Goal: Information Seeking & Learning: Learn about a topic

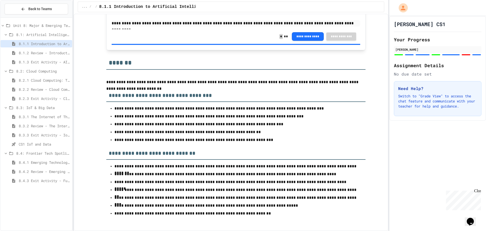
scroll to position [2111, 0]
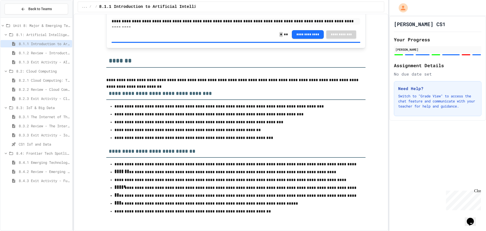
click at [40, 55] on span "8.1.2 Review - Introduction to Artificial Intelligence" at bounding box center [44, 52] width 51 height 5
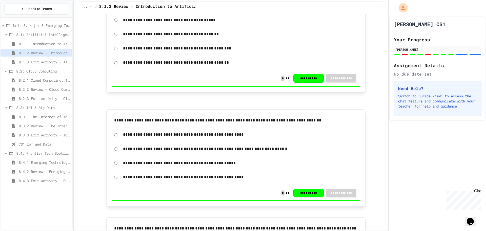
scroll to position [860, 0]
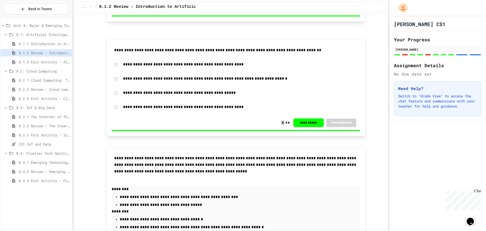
click at [36, 63] on span "8.1.3 Exit Activity - AI Detective" at bounding box center [44, 61] width 51 height 5
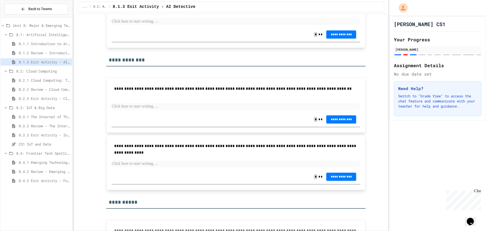
scroll to position [742, 0]
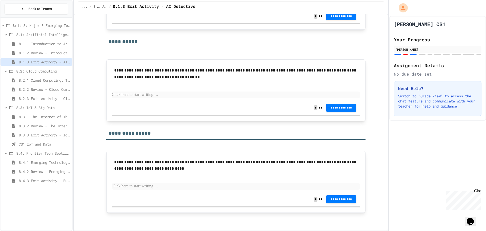
click at [28, 79] on span "8.2.1 Cloud Computing: Transforming the Digital World" at bounding box center [44, 79] width 51 height 5
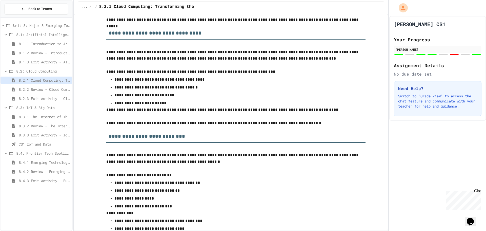
scroll to position [456, 0]
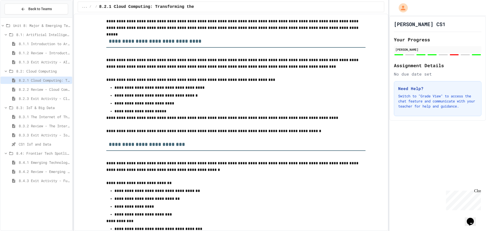
click at [33, 45] on span "8.1.1 Introduction to Artificial Intelligence" at bounding box center [44, 43] width 51 height 5
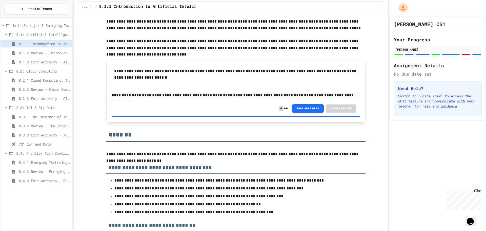
scroll to position [2035, 0]
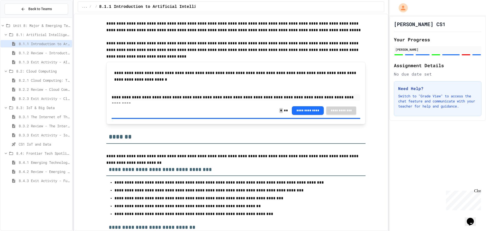
click at [31, 52] on span "8.1.2 Review - Introduction to Artificial Intelligence" at bounding box center [44, 52] width 51 height 5
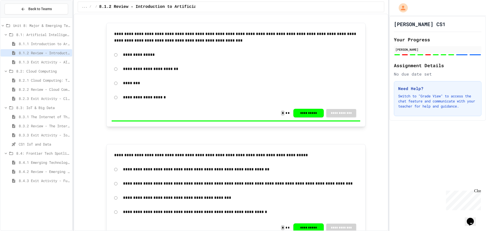
scroll to position [253, 0]
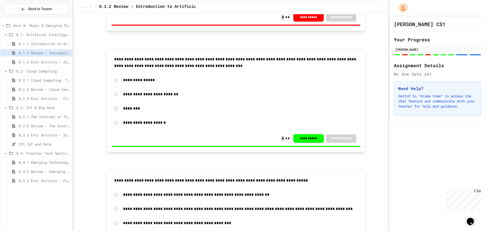
click at [36, 80] on span "8.2.1 Cloud Computing: Transforming the Digital World" at bounding box center [44, 79] width 51 height 5
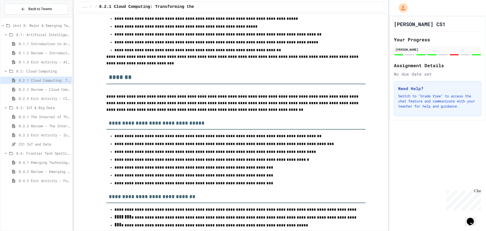
scroll to position [2275, 0]
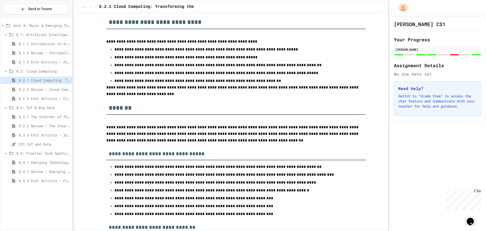
click at [40, 91] on span "8.2.2 Review - Cloud Computing" at bounding box center [44, 89] width 51 height 5
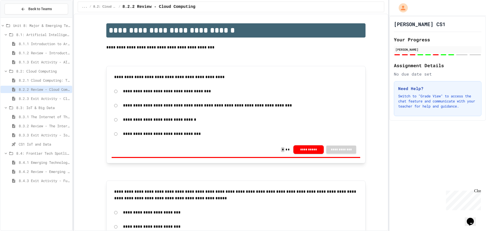
click at [47, 96] on span "8.2.3 Exit Activity - Cloud Service Detective" at bounding box center [44, 98] width 51 height 5
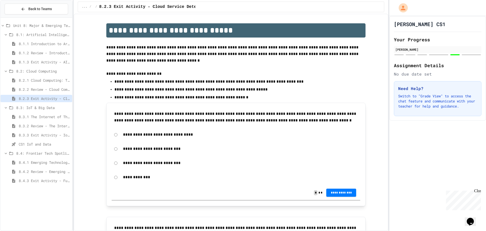
click at [46, 115] on span "8.3.1 The Internet of Things and Big Data: Our Connected Digital World" at bounding box center [44, 116] width 51 height 5
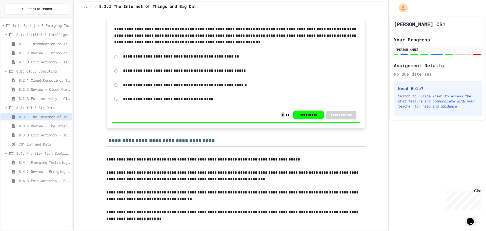
scroll to position [860, 0]
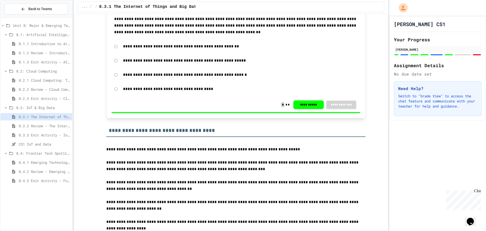
click at [35, 97] on span "8.2.3 Exit Activity - Cloud Service Detective" at bounding box center [44, 98] width 51 height 5
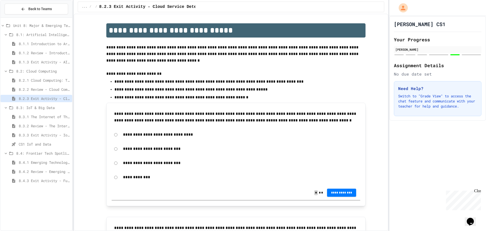
click at [42, 80] on span "8.2.1 Cloud Computing: Transforming the Digital World" at bounding box center [44, 79] width 51 height 5
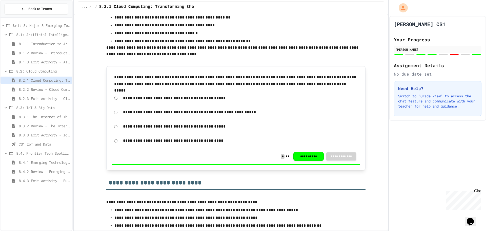
scroll to position [2173, 0]
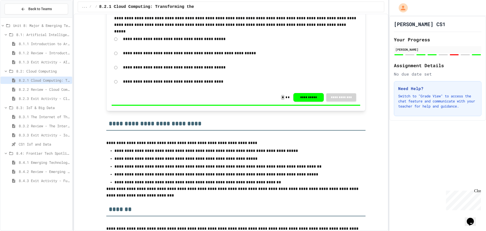
click at [27, 86] on div "8.2.2 Review - Cloud Computing" at bounding box center [37, 89] width 72 height 7
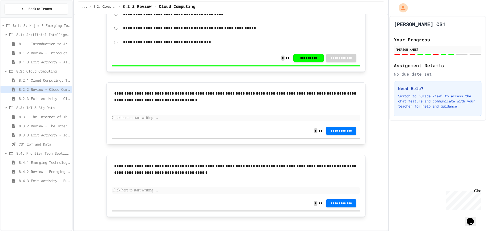
scroll to position [909, 0]
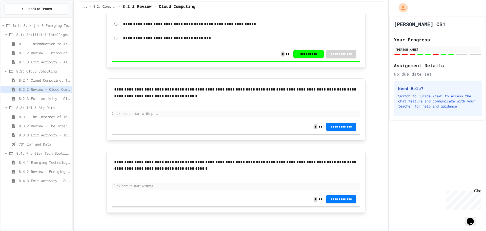
click at [51, 95] on div "8.2.3 Exit Activity - Cloud Service Detective" at bounding box center [37, 98] width 72 height 7
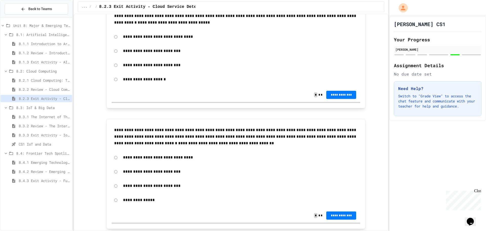
scroll to position [214, 0]
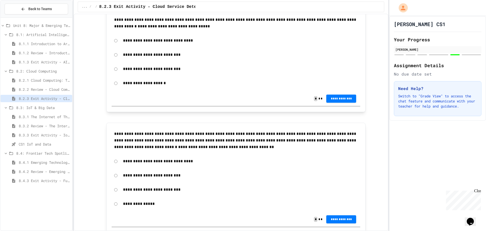
click at [42, 115] on span "8.3.1 The Internet of Things and Big Data: Our Connected Digital World" at bounding box center [44, 116] width 51 height 5
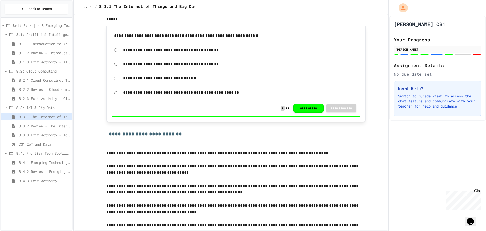
scroll to position [152, 0]
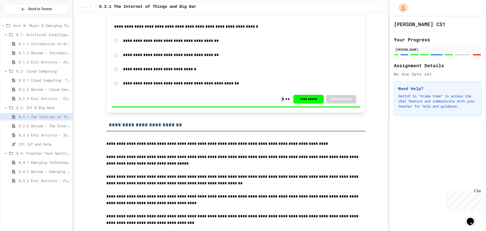
click at [30, 81] on span "8.2.1 Cloud Computing: Transforming the Digital World" at bounding box center [44, 79] width 51 height 5
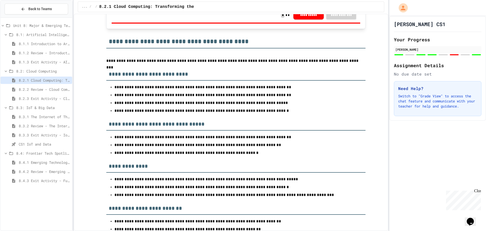
scroll to position [1667, 0]
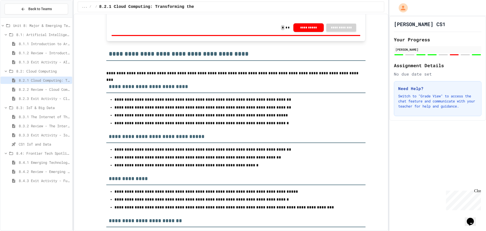
click at [44, 113] on div "8.3.1 The Internet of Things and Big Data: Our Connected Digital World" at bounding box center [37, 116] width 72 height 7
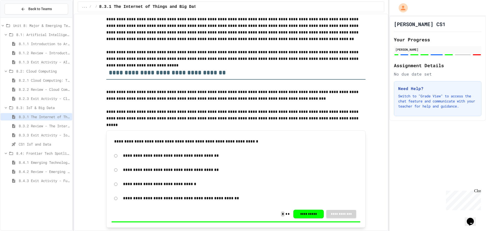
scroll to position [25, 0]
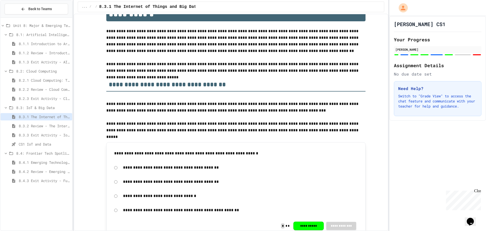
click at [214, 6] on div "... / 8.3: IoT & Big Data / 8.3.1 The Internet of Things and Big Data: Our Conn…" at bounding box center [231, 7] width 306 height 11
click at [213, 8] on div "... / 8.3: IoT & Big Data / 8.3.1 The Internet of Things and Big Data: Our Conn…" at bounding box center [231, 7] width 306 height 11
click at [181, 10] on div "... / 8.3: IoT & Big Data / 8.3.1 The Internet of Things and Big Data: Our Conn…" at bounding box center [231, 7] width 306 height 11
click at [182, 5] on span "8.3.1 The Internet of Things and Big Data: Our Connected Digital World" at bounding box center [184, 7] width 170 height 6
click at [187, 7] on span "8.3.1 The Internet of Things and Big Data: Our Connected Digital World" at bounding box center [184, 7] width 170 height 6
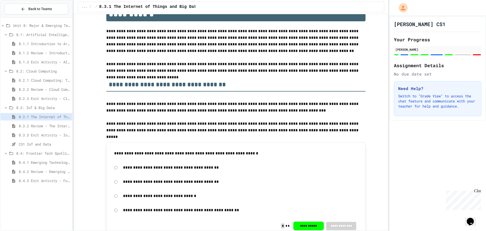
click at [198, 7] on div "... / 8.3: IoT & Big Data / 8.3.1 The Internet of Things and Big Data: Our Conn…" at bounding box center [231, 7] width 306 height 11
drag, startPoint x: 206, startPoint y: 116, endPoint x: 296, endPoint y: 109, distance: 90.2
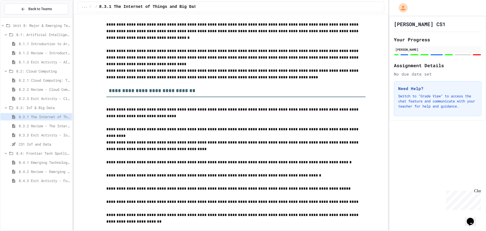
scroll to position [2085, 0]
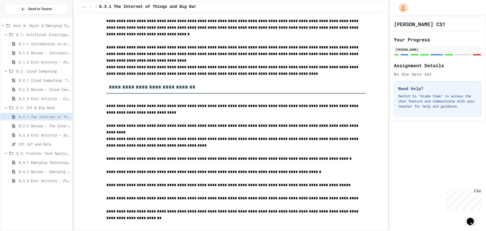
click at [47, 153] on span "8.4: Frontier Tech Spotlight" at bounding box center [43, 152] width 54 height 5
click at [41, 152] on span "8.4: Frontier Tech Spotlight" at bounding box center [43, 152] width 54 height 5
click at [44, 161] on span "8.4.1 Emerging Technologies: Shaping Our Digital Future" at bounding box center [44, 161] width 51 height 5
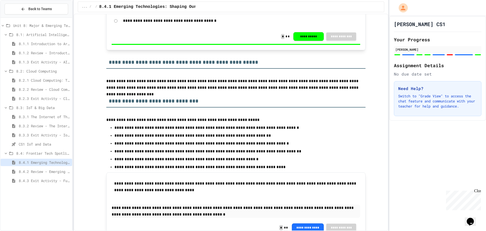
scroll to position [1113, 0]
